Goal: Task Accomplishment & Management: Use online tool/utility

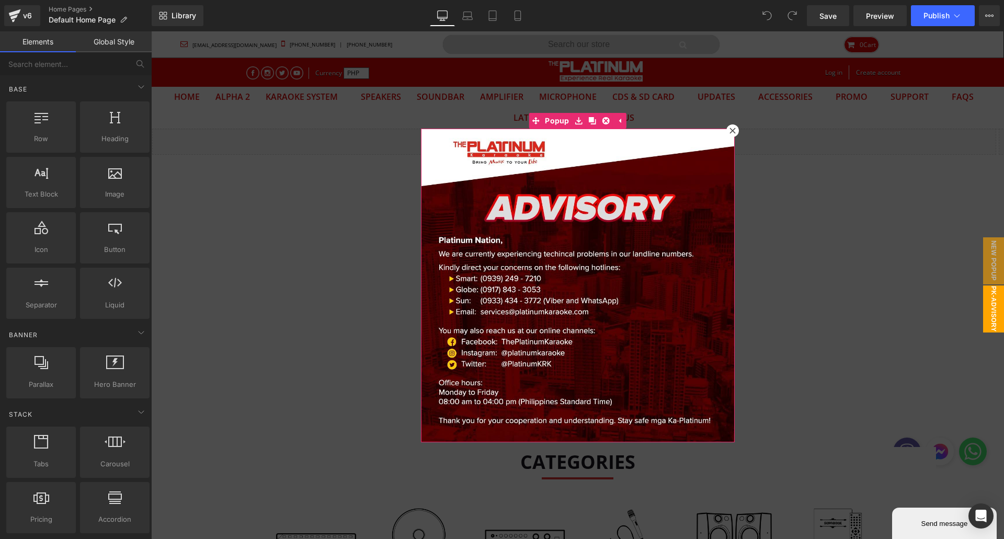
drag, startPoint x: 728, startPoint y: 130, endPoint x: 625, endPoint y: 110, distance: 104.9
click at [730, 130] on icon at bounding box center [733, 131] width 6 height 6
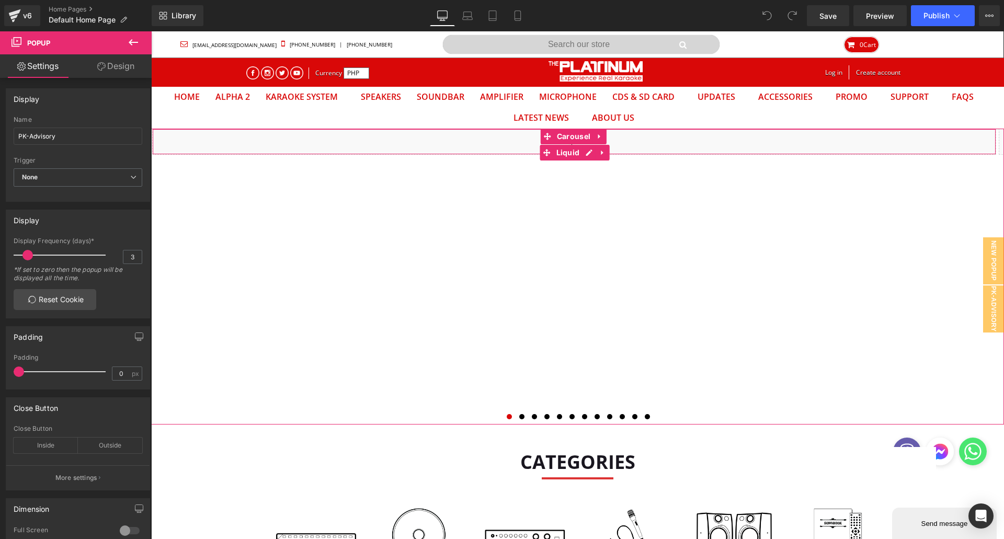
click at [380, 142] on div "Liquid" at bounding box center [574, 142] width 844 height 26
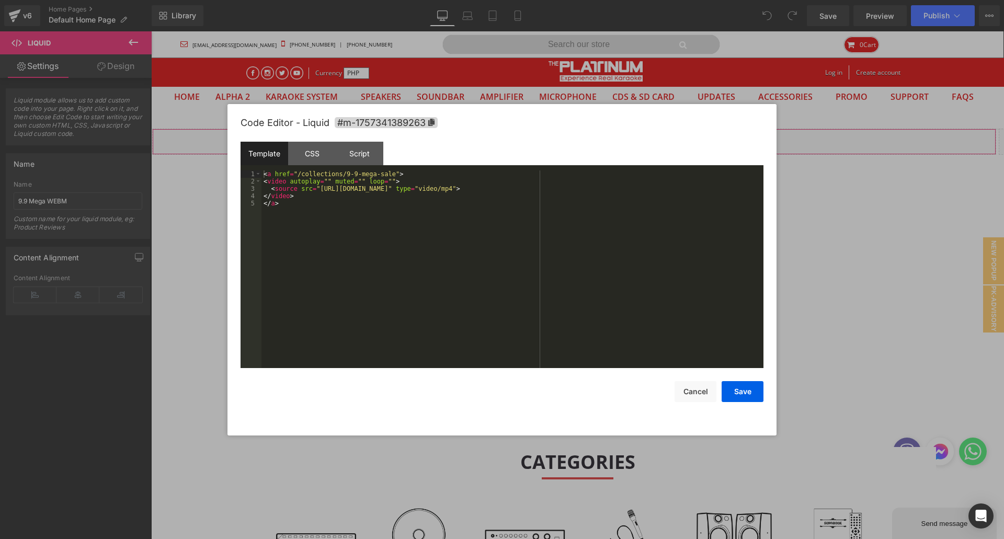
click at [472, 0] on div "You are previewing how the will restyle your page. You can not edit Elements in…" at bounding box center [502, 0] width 1004 height 0
click at [315, 189] on div "< a href = "/collections/9-9-mega-sale" > < video autoplay = "" muted = "" loop…" at bounding box center [513, 277] width 502 height 212
click at [572, 188] on div "< a href = "/collections/9-9-mega-sale" > < video autoplay = "" muted = "" loop…" at bounding box center [513, 277] width 502 height 212
click at [728, 388] on button "Save" at bounding box center [743, 391] width 42 height 21
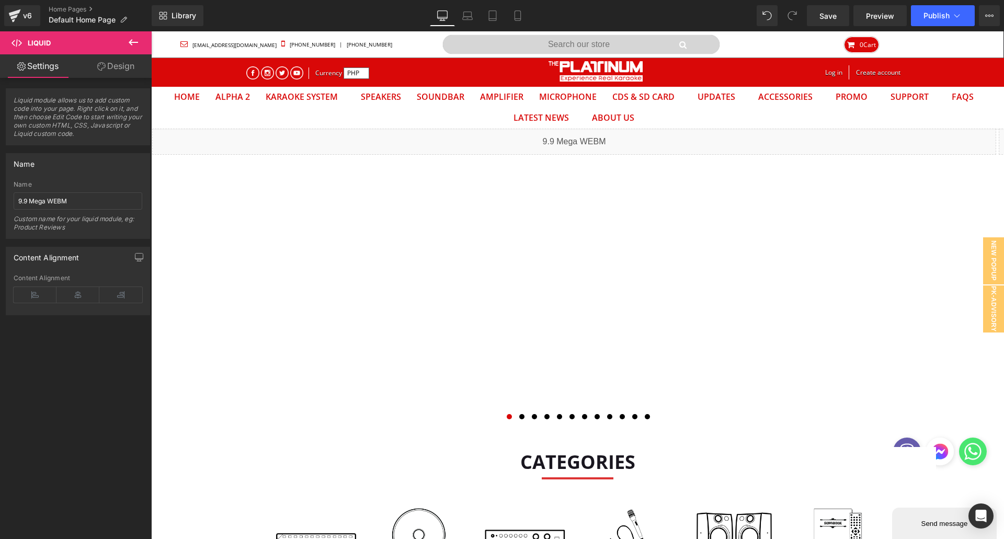
click at [501, 18] on link "Tablet" at bounding box center [492, 15] width 25 height 21
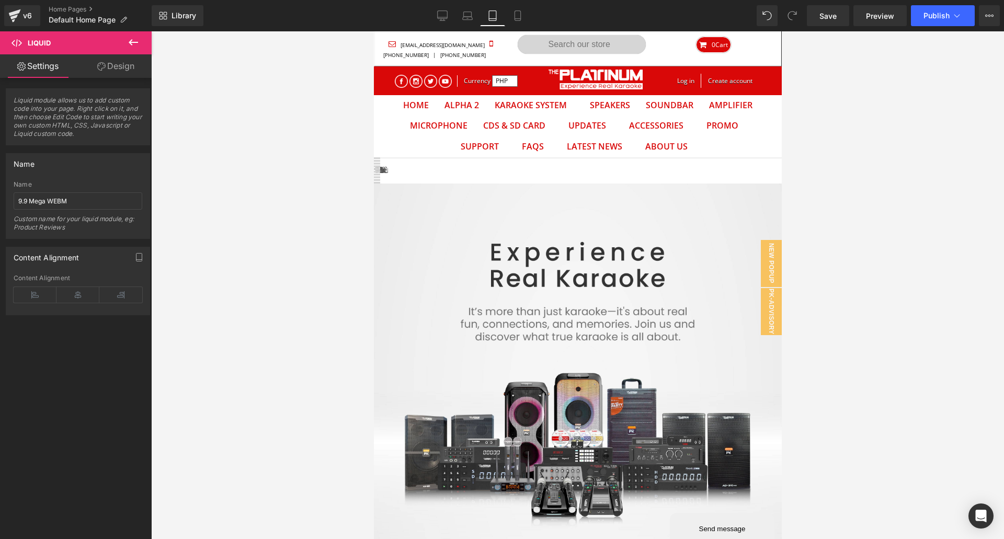
scroll to position [54, 392]
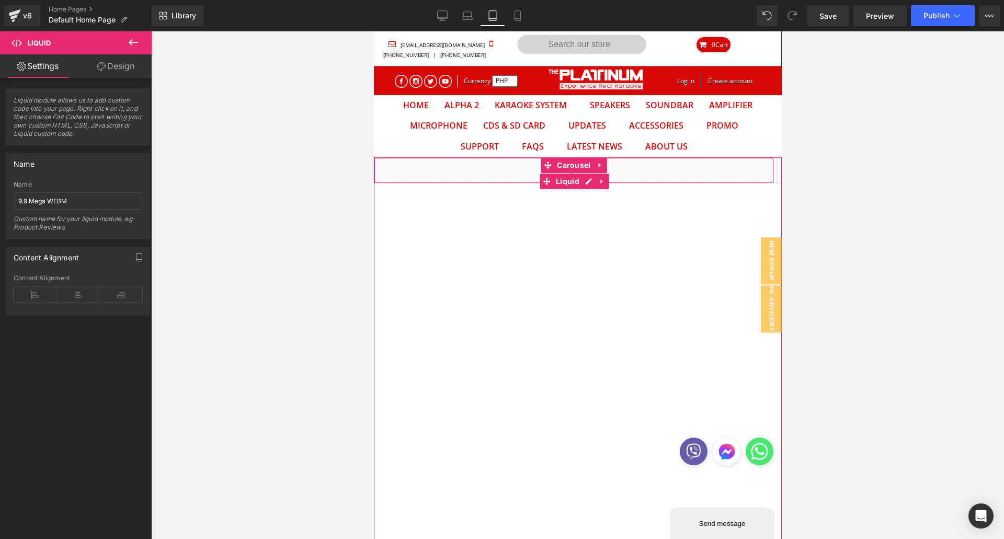
click at [488, 174] on div "Liquid" at bounding box center [573, 170] width 400 height 26
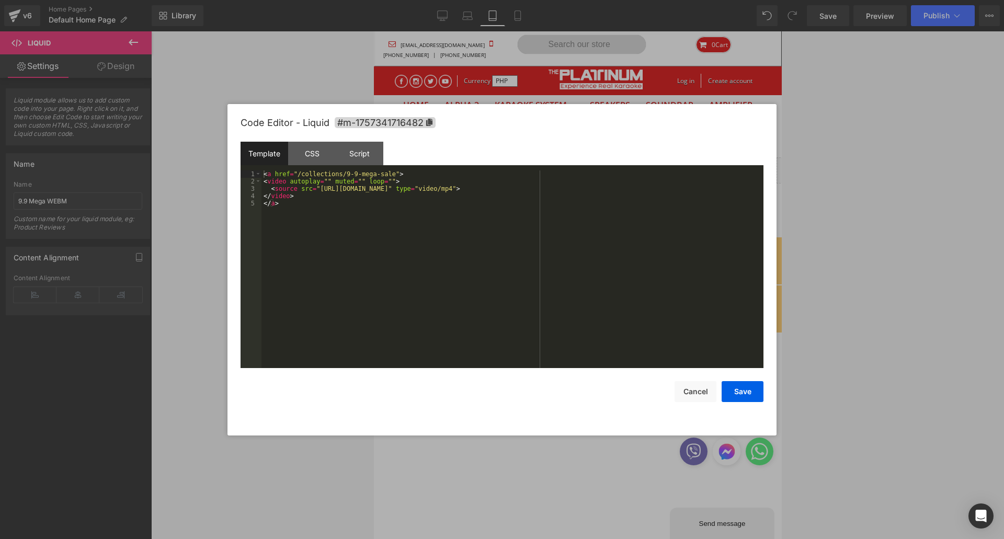
click at [480, 0] on div "You are previewing how the will restyle your page. You can not edit Elements in…" at bounding box center [502, 0] width 1004 height 0
click at [315, 188] on div "< a href = "/collections/9-9-mega-sale" > < video autoplay = "" muted = "" loop…" at bounding box center [513, 277] width 502 height 212
click at [571, 191] on div "< a href = "/collections/9-9-mega-sale" > < video autoplay = "" muted = "" loop…" at bounding box center [513, 277] width 502 height 212
click at [754, 392] on button "Save" at bounding box center [743, 391] width 42 height 21
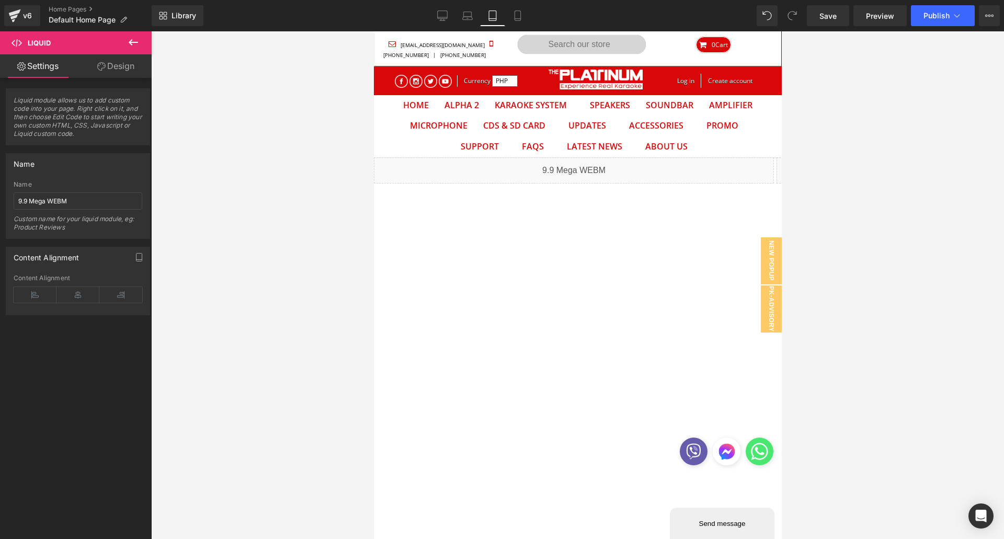
click at [825, 18] on span "Save" at bounding box center [828, 15] width 17 height 11
click at [962, 18] on button "Publish" at bounding box center [943, 15] width 64 height 21
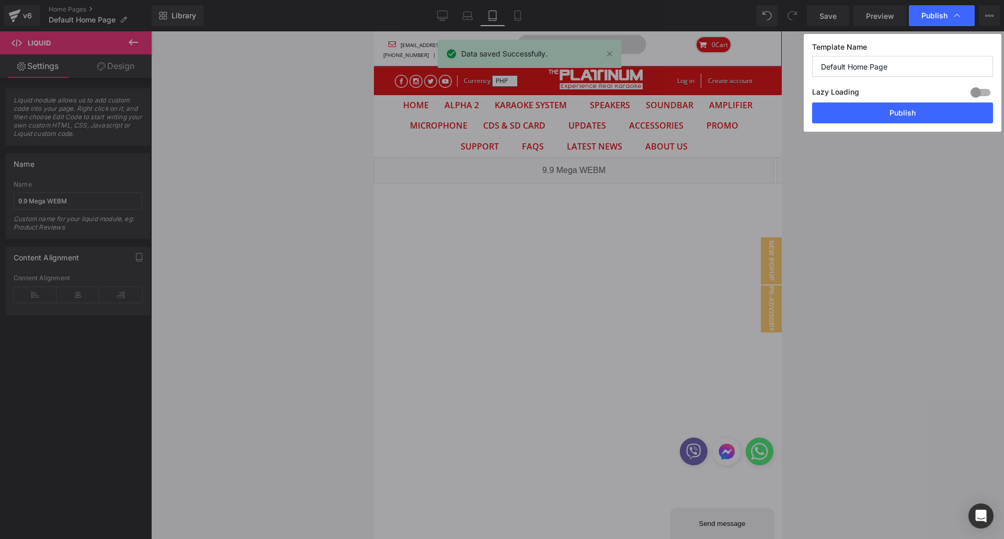
click at [901, 123] on button "Publish" at bounding box center [902, 113] width 181 height 21
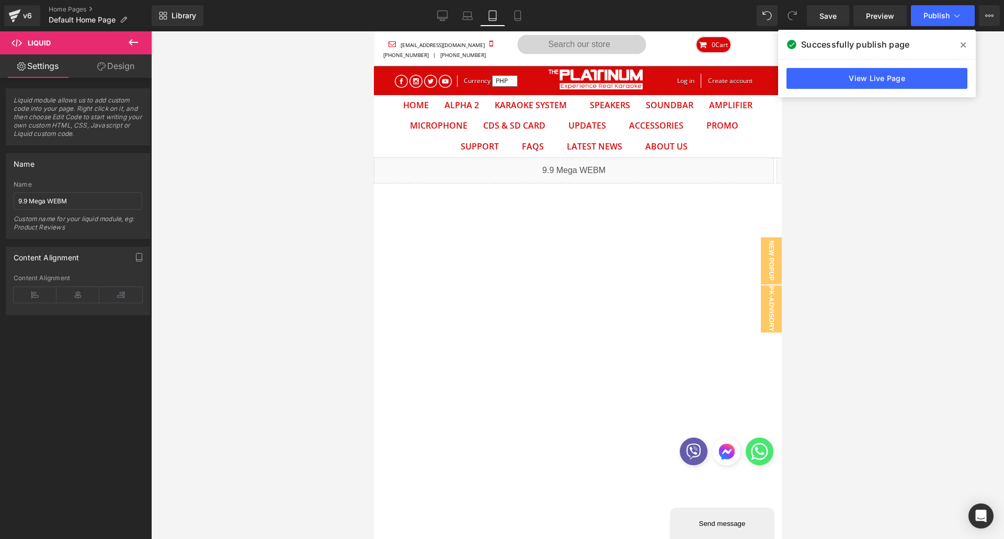
click at [52, 6] on link "Home Pages" at bounding box center [100, 9] width 103 height 8
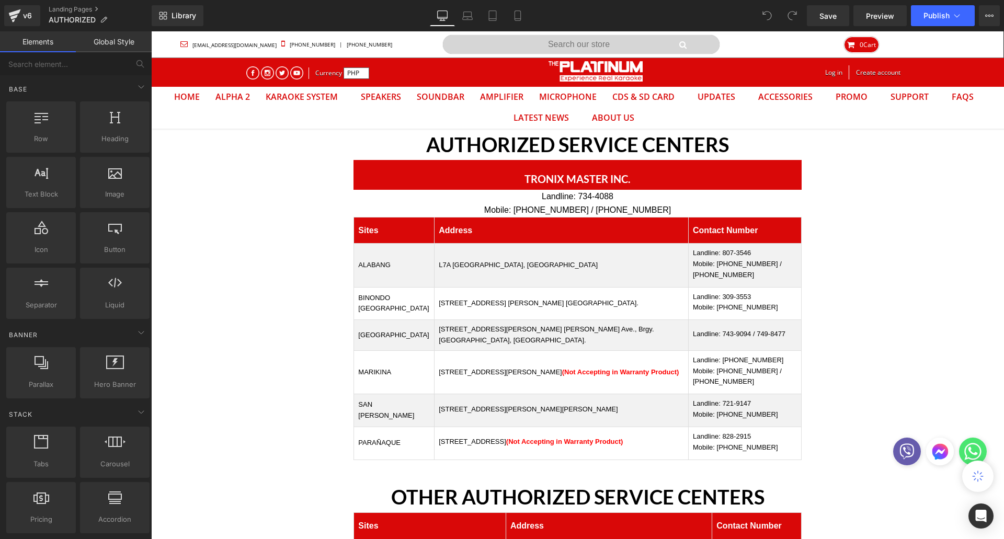
scroll to position [1, 8]
drag, startPoint x: 984, startPoint y: 323, endPoint x: 977, endPoint y: 321, distance: 7.1
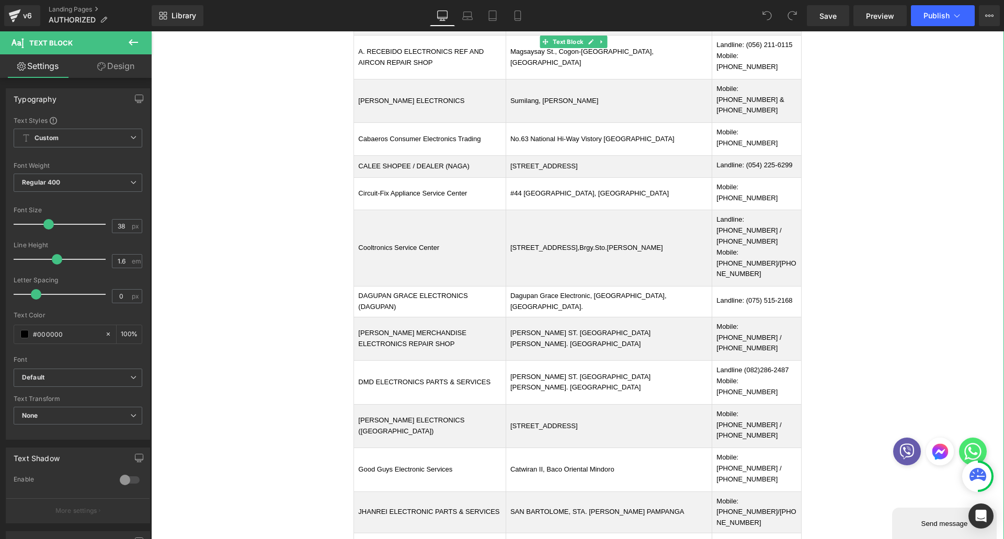
scroll to position [686, 0]
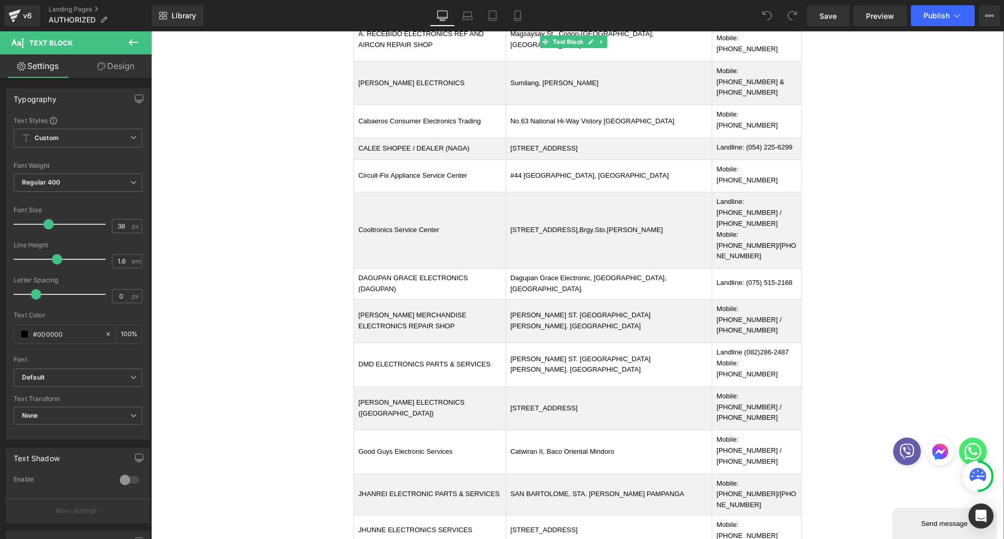
click at [413, 430] on td "Good Guys Electronic Services" at bounding box center [430, 451] width 152 height 43
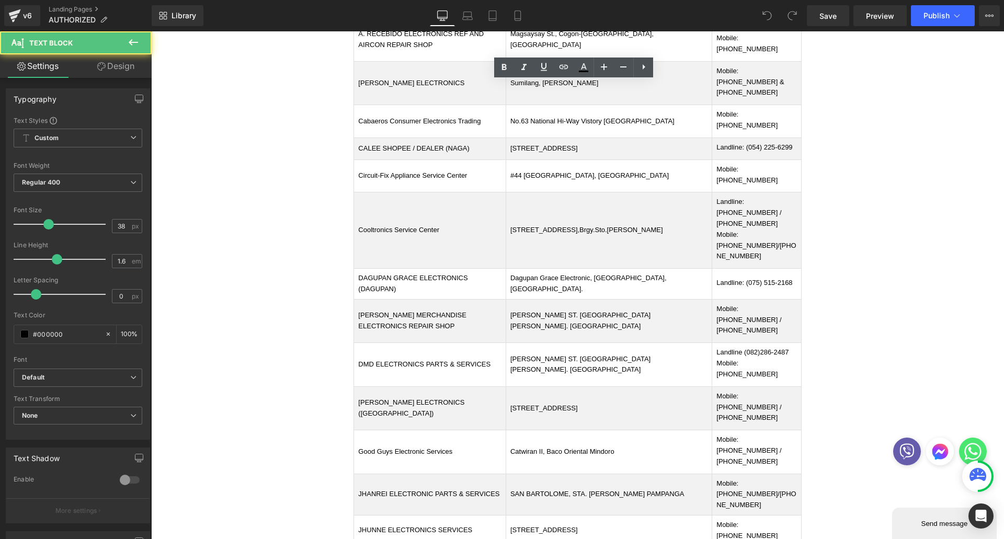
drag, startPoint x: 473, startPoint y: 303, endPoint x: 468, endPoint y: 304, distance: 5.8
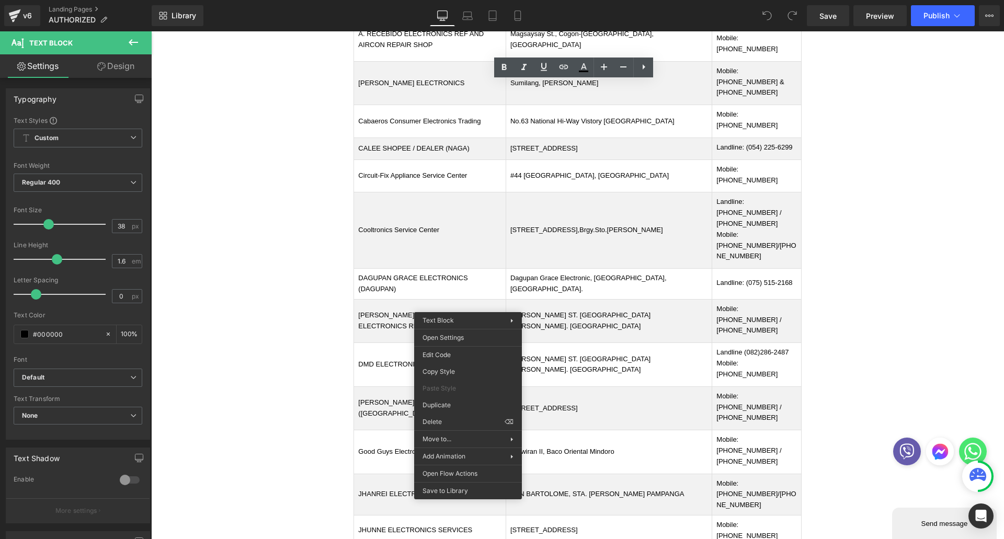
click at [445, 0] on div "You are previewing how the will restyle your page. You can not edit Elements in…" at bounding box center [502, 0] width 1004 height 0
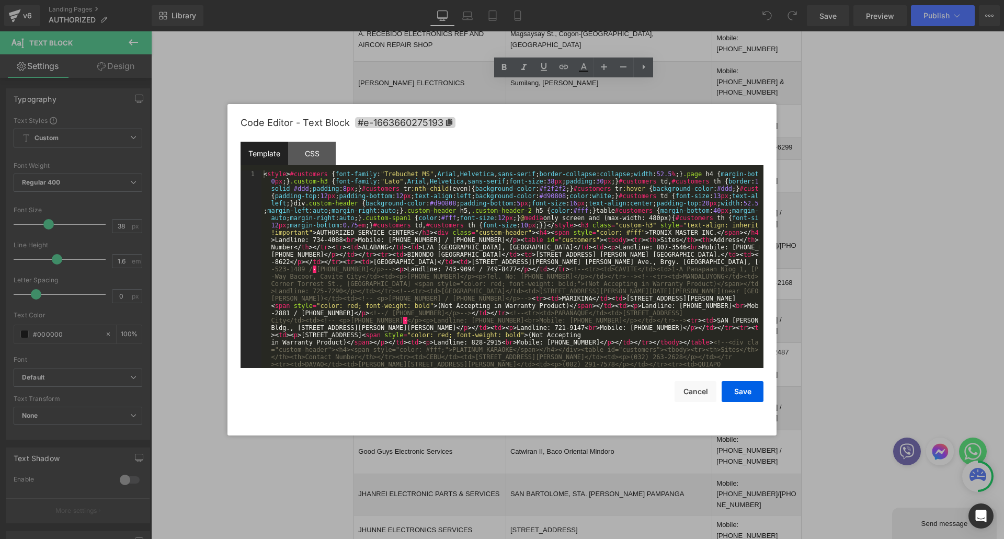
scroll to position [63, 0]
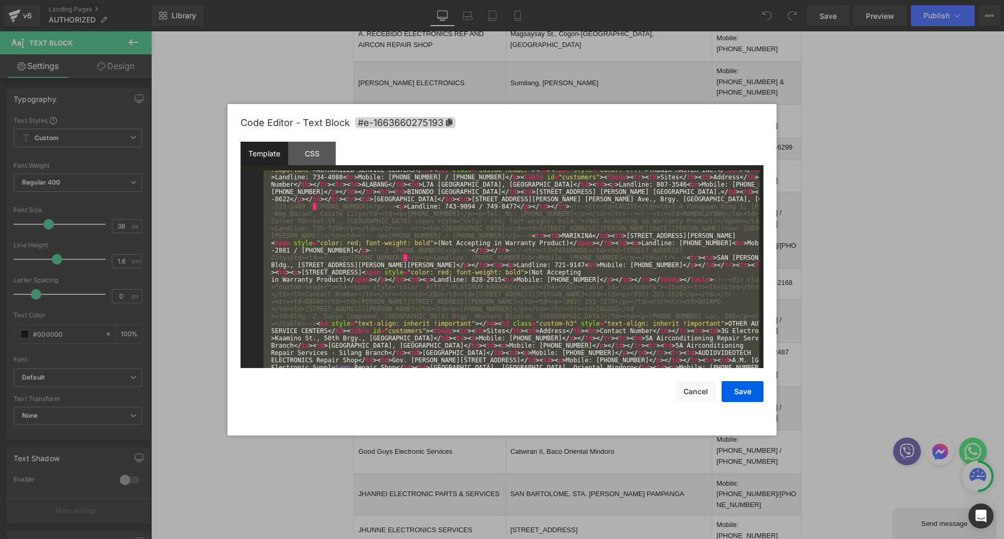
click at [626, 298] on div "< style > #customers { font-family : " Trebuchet MS " , Arial , Helvetica , san…" at bounding box center [511, 270] width 498 height 198
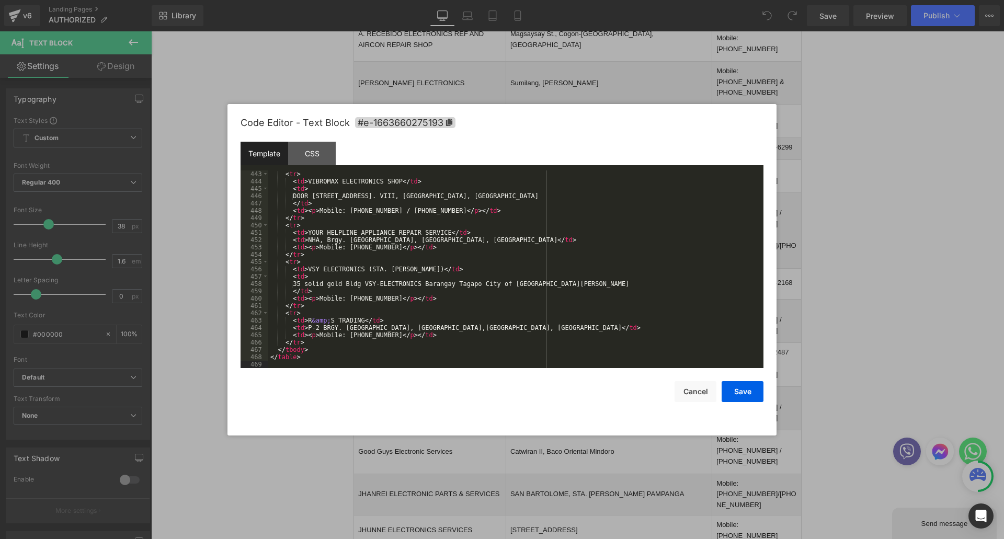
click at [752, 394] on button "Save" at bounding box center [743, 391] width 42 height 21
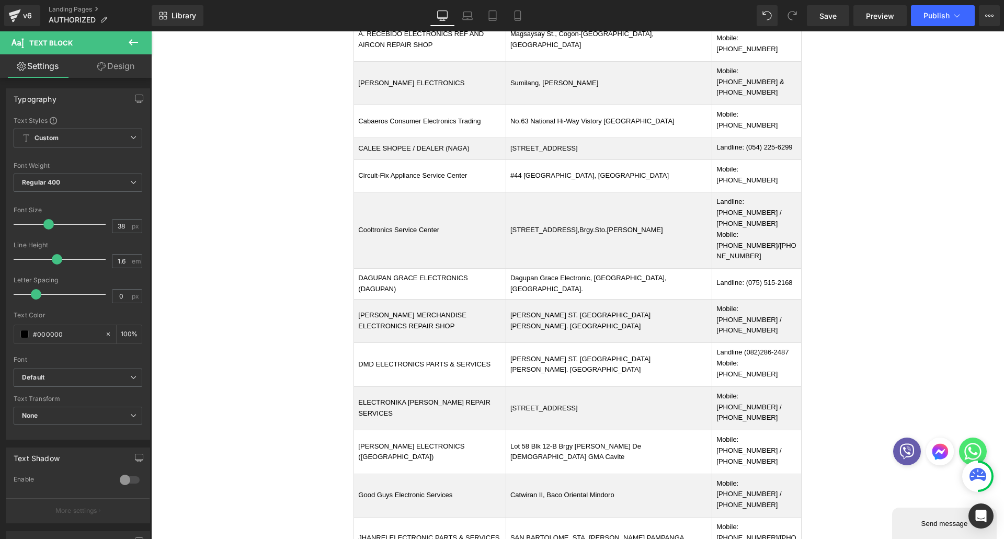
click at [832, 19] on span "Save" at bounding box center [828, 15] width 17 height 11
click at [933, 18] on span "Publish" at bounding box center [937, 16] width 26 height 8
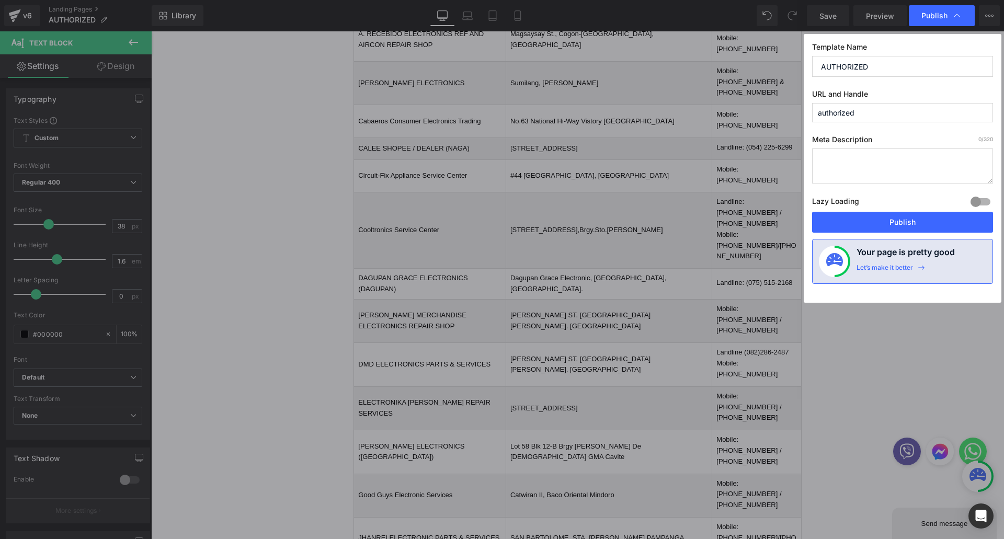
click at [908, 226] on button "Publish" at bounding box center [902, 222] width 181 height 21
